Goal: Consume media (video, audio)

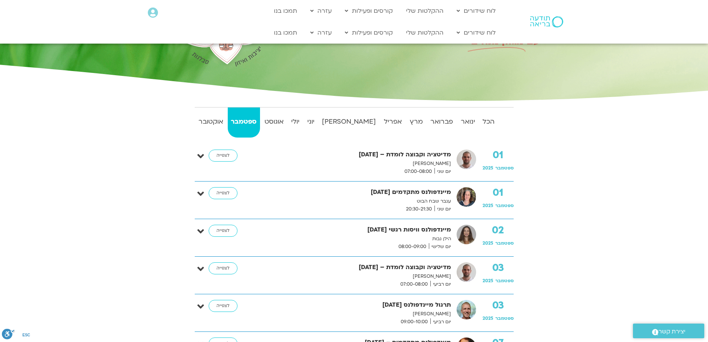
scroll to position [38, 0]
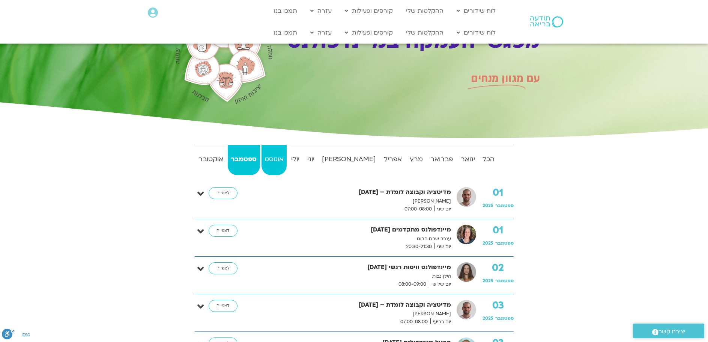
click at [287, 156] on strong "אוגוסט" at bounding box center [275, 159] width 26 height 11
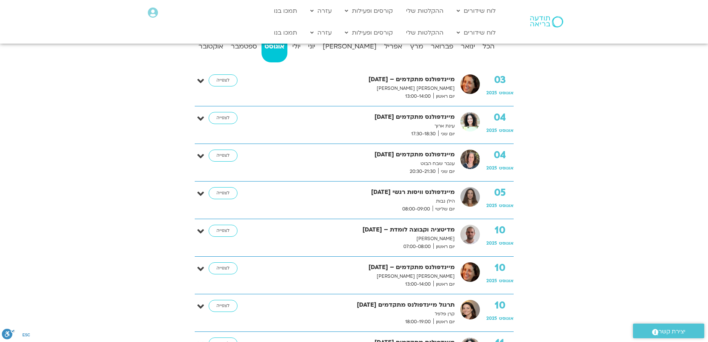
scroll to position [0, 0]
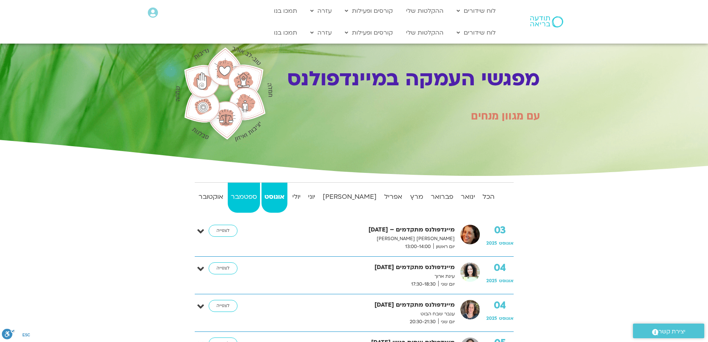
click at [257, 195] on strong "ספטמבר" at bounding box center [244, 196] width 32 height 11
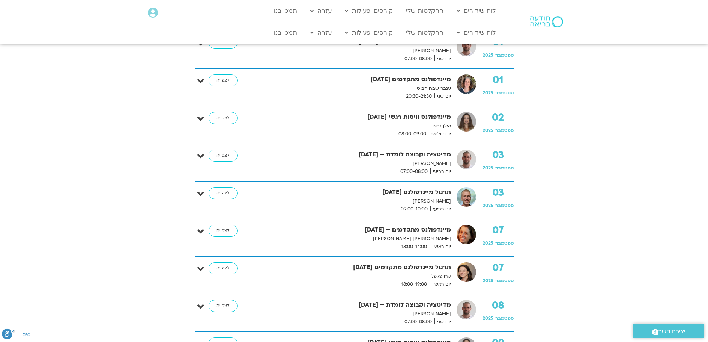
scroll to position [225, 0]
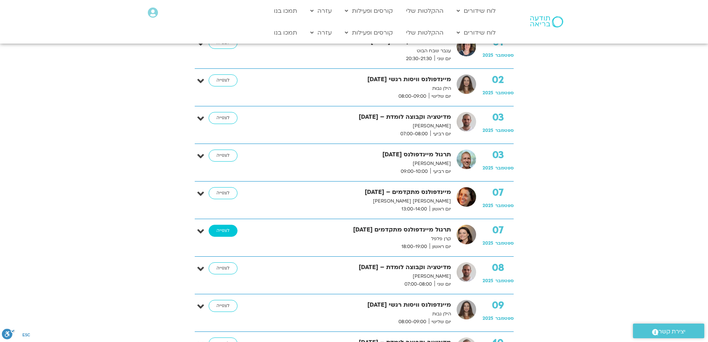
click at [232, 230] on link "לצפייה" at bounding box center [223, 231] width 29 height 12
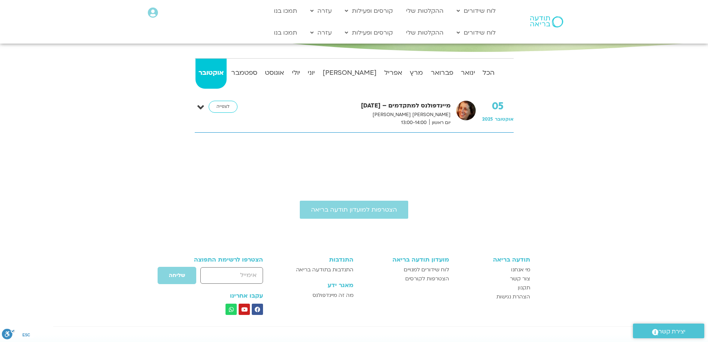
scroll to position [49, 0]
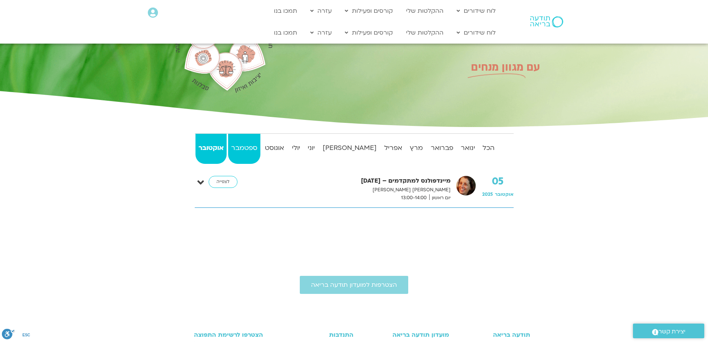
click at [255, 148] on strong "ספטמבר" at bounding box center [244, 147] width 32 height 11
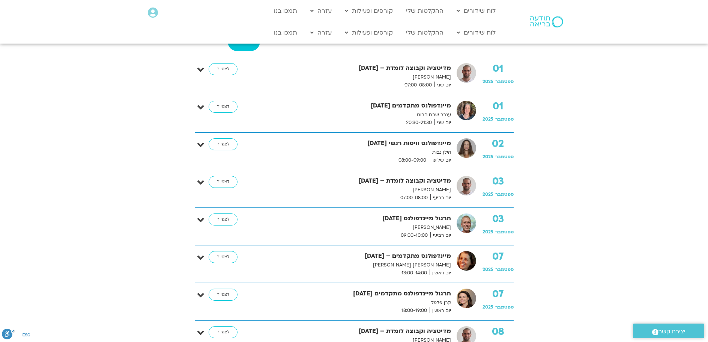
scroll to position [0, 0]
